Goal: Task Accomplishment & Management: Complete application form

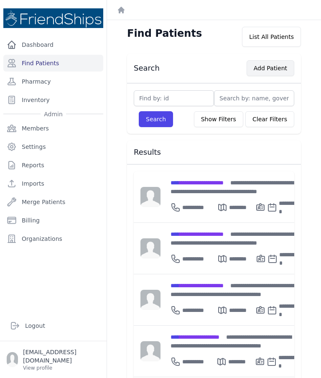
click at [259, 64] on button "Add Patient" at bounding box center [271, 68] width 48 height 16
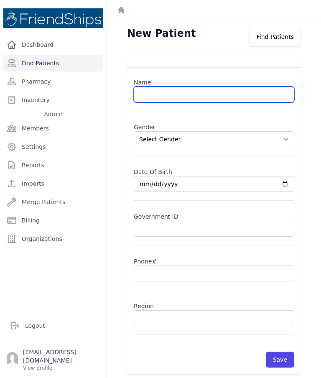
click at [197, 94] on input "text" at bounding box center [214, 95] width 161 height 16
paste input "[PERSON_NAME]"
click at [212, 95] on input "[PERSON_NAME]" at bounding box center [214, 95] width 161 height 16
click at [212, 93] on input "[PERSON_NAME]" at bounding box center [214, 95] width 161 height 16
click at [211, 94] on input "[PERSON_NAME]" at bounding box center [214, 95] width 161 height 16
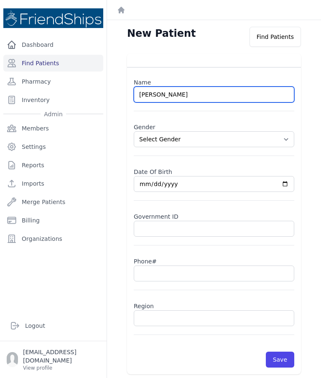
type input "[PERSON_NAME]"
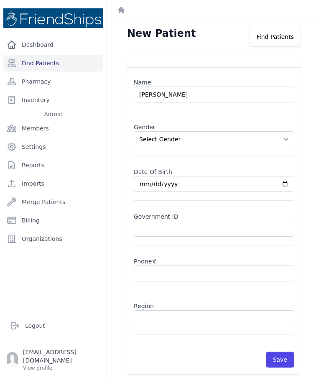
click at [292, 139] on select "Select Gender [DEMOGRAPHIC_DATA] [DEMOGRAPHIC_DATA]" at bounding box center [214, 139] width 161 height 16
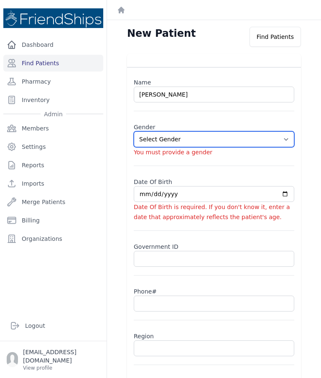
select select "[DEMOGRAPHIC_DATA]"
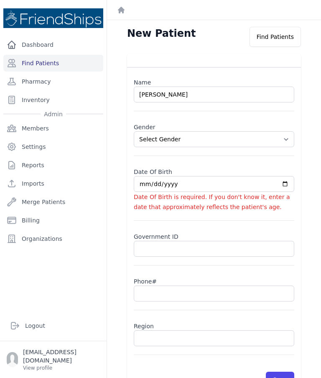
click at [170, 192] on input "date" at bounding box center [214, 184] width 161 height 16
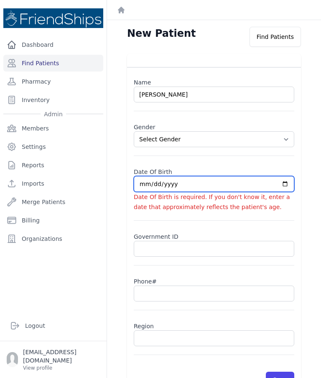
type input "[DATE]"
select select "[DEMOGRAPHIC_DATA]"
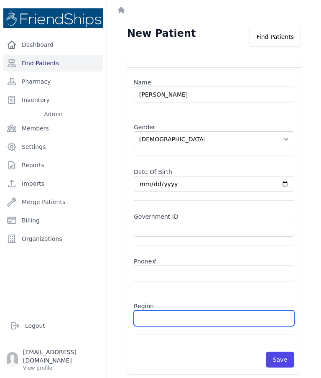
click at [191, 324] on input "text" at bounding box center [214, 319] width 161 height 16
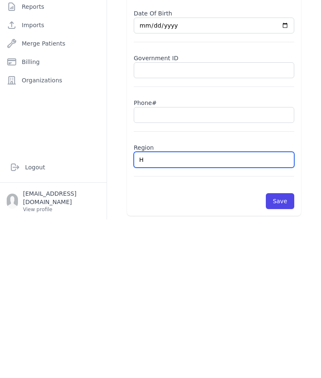
type input "Ha"
select select "[DEMOGRAPHIC_DATA]"
type input "Hama"
select select "[DEMOGRAPHIC_DATA]"
type input "Hamadiya"
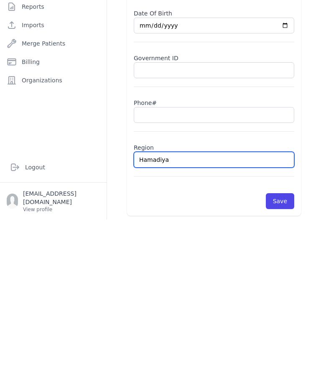
select select "[DEMOGRAPHIC_DATA]"
type input "Hamadiya"
select select "[DEMOGRAPHIC_DATA]"
type input "Hamadiya"
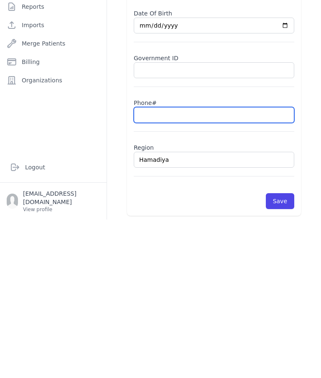
click at [191, 266] on input "text" at bounding box center [214, 274] width 161 height 16
select select "[DEMOGRAPHIC_DATA]"
type input "Hamadiya"
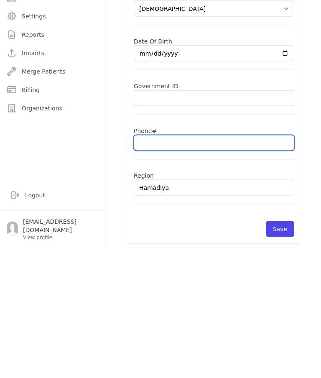
paste input "0932246156"
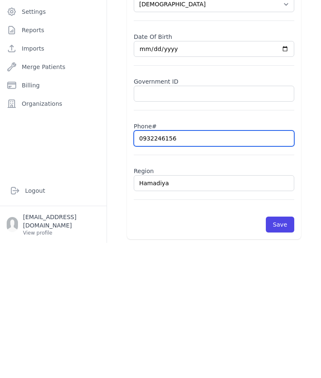
scroll to position [24, 0]
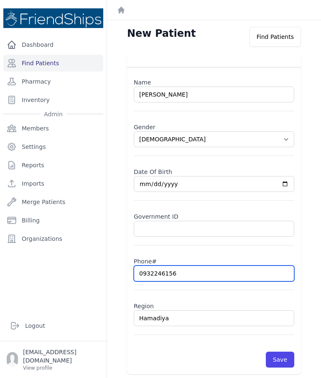
type input "0932246156"
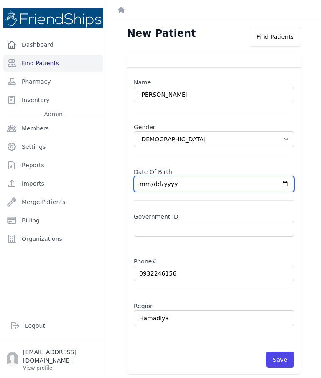
click at [219, 176] on input "[DATE]" at bounding box center [214, 184] width 161 height 16
select select "[DEMOGRAPHIC_DATA]"
type input "[DATE]"
select select "[DEMOGRAPHIC_DATA]"
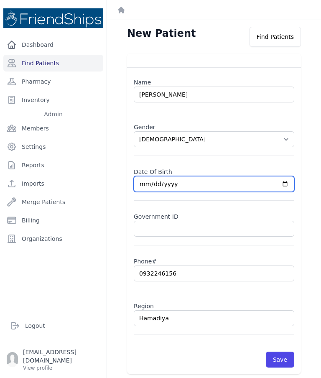
type input "[DATE]"
select select "[DEMOGRAPHIC_DATA]"
type input "[DATE]"
select select "[DEMOGRAPHIC_DATA]"
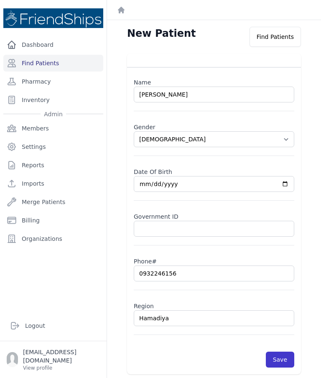
click at [288, 352] on button "Save" at bounding box center [280, 360] width 28 height 16
